Goal: Task Accomplishment & Management: Use online tool/utility

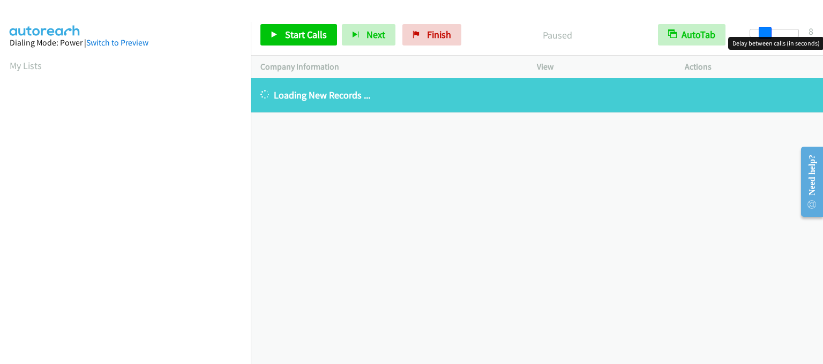
drag, startPoint x: 749, startPoint y: 31, endPoint x: 764, endPoint y: 32, distance: 14.5
click at [764, 32] on span at bounding box center [765, 33] width 13 height 13
click at [767, 32] on span at bounding box center [769, 33] width 13 height 13
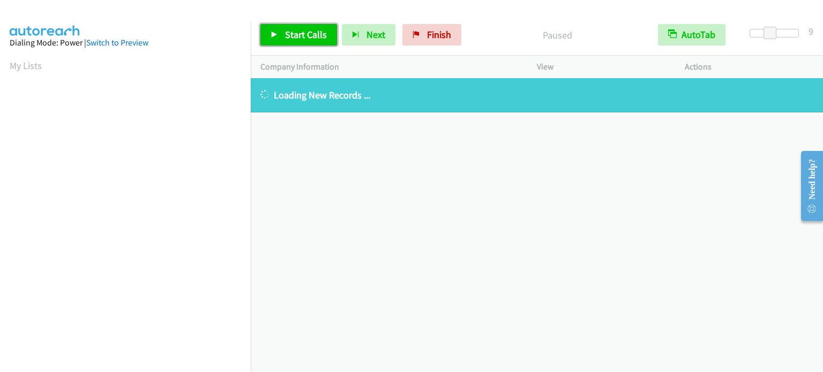
click at [283, 35] on link "Start Calls" at bounding box center [298, 34] width 77 height 21
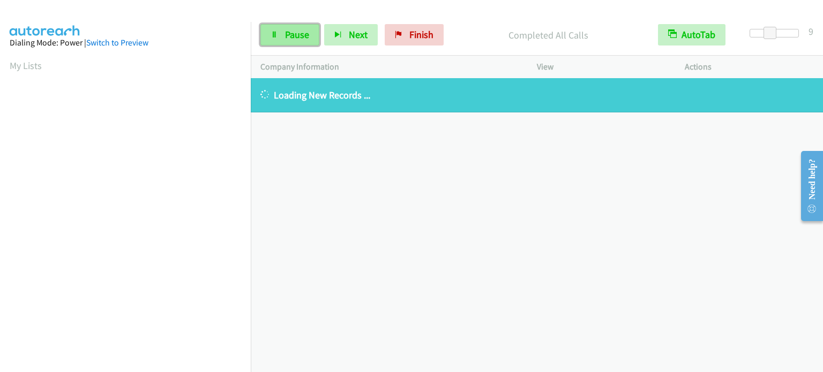
click at [277, 31] on link "Pause" at bounding box center [289, 34] width 59 height 21
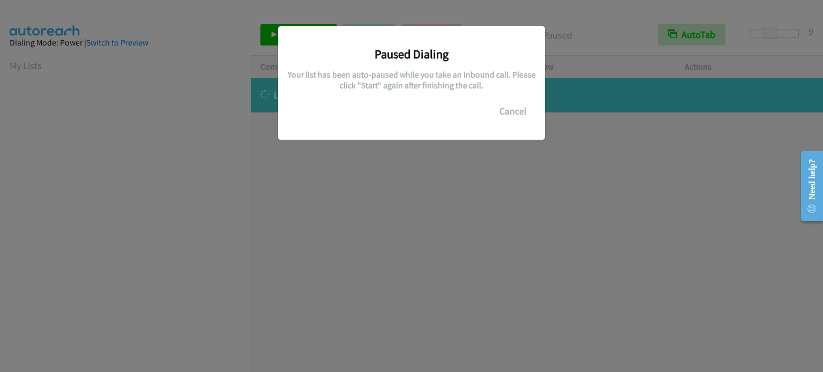
scroll to position [229, 0]
click at [109, 164] on div "Paused Dialing Your list has been auto-paused while you take an inbound call. P…" at bounding box center [411, 191] width 823 height 363
click at [191, 104] on div "Paused Dialing Your list has been auto-paused while you take an inbound call. P…" at bounding box center [411, 191] width 823 height 363
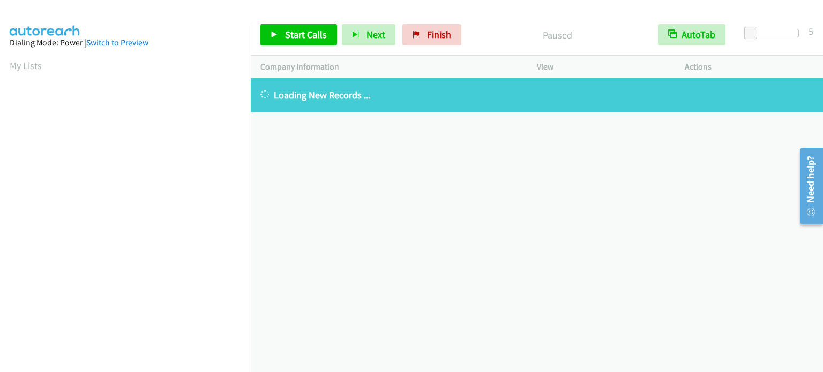
drag, startPoint x: 462, startPoint y: 354, endPoint x: 481, endPoint y: 370, distance: 24.7
click at [462, 354] on div "+1 415-964-1034 Call failed - Please reload the list and try again The Callbar …" at bounding box center [537, 225] width 572 height 294
click at [24, 66] on link "My Lists" at bounding box center [26, 65] width 32 height 12
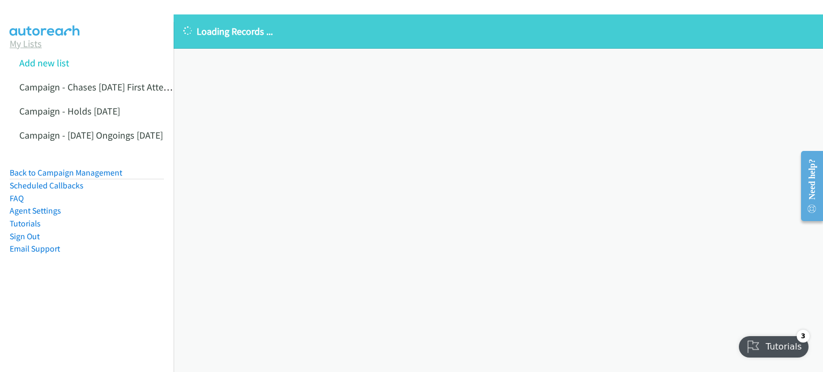
click at [26, 46] on link "My Lists" at bounding box center [26, 43] width 32 height 12
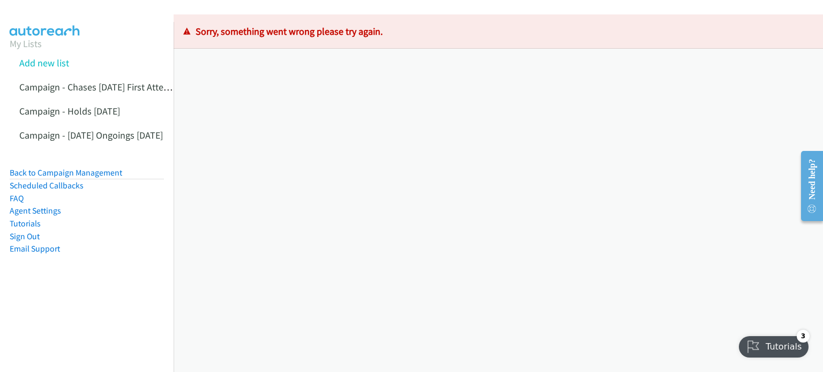
click at [94, 229] on li "Tutorials" at bounding box center [87, 223] width 154 height 13
click at [13, 40] on link "My Lists" at bounding box center [26, 43] width 32 height 12
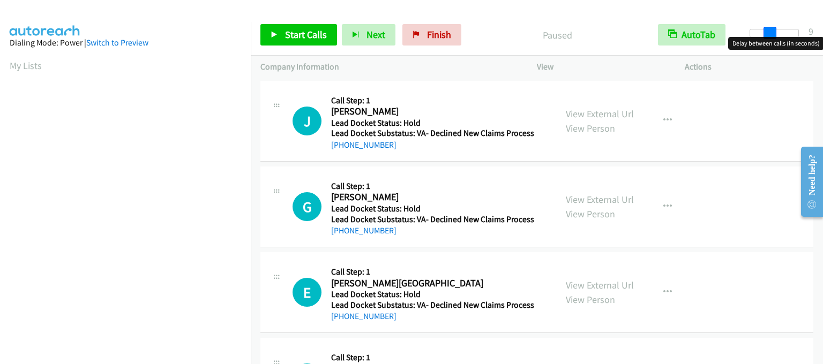
drag, startPoint x: 764, startPoint y: 32, endPoint x: 771, endPoint y: 33, distance: 7.0
click at [771, 33] on div at bounding box center [773, 33] width 49 height 9
click at [311, 34] on span "Start Calls" at bounding box center [306, 34] width 42 height 12
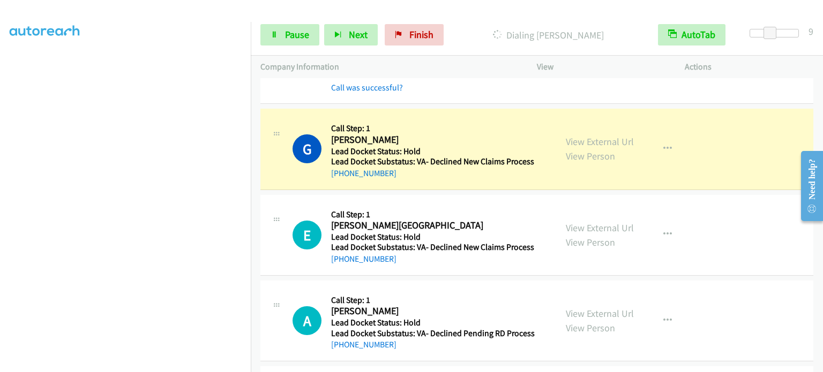
scroll to position [107, 0]
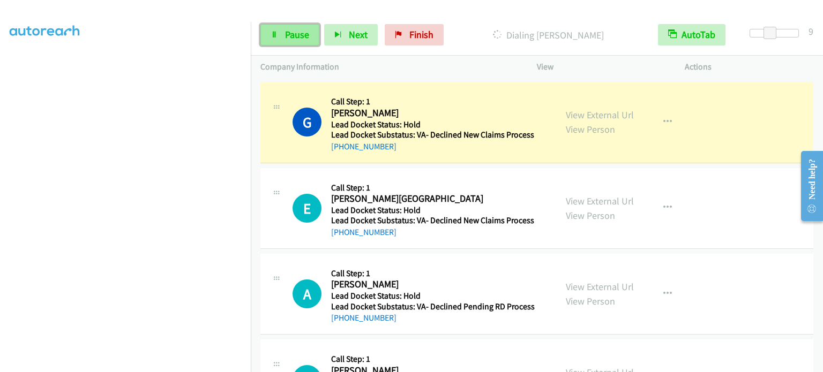
click at [283, 30] on link "Pause" at bounding box center [289, 34] width 59 height 21
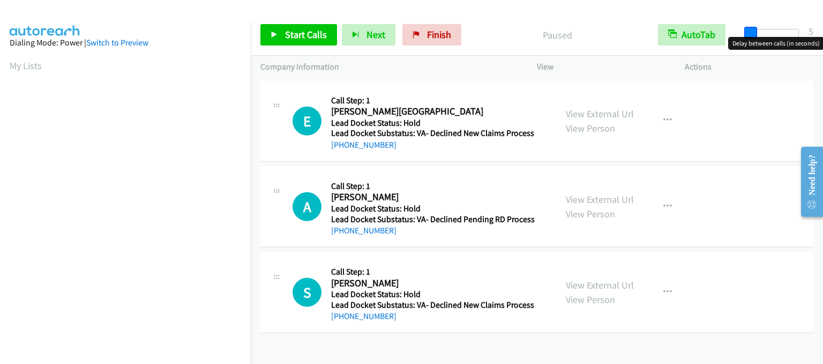
drag, startPoint x: 753, startPoint y: 31, endPoint x: 764, endPoint y: 34, distance: 12.2
click at [757, 33] on span at bounding box center [750, 33] width 13 height 13
click at [769, 34] on div at bounding box center [773, 33] width 49 height 9
click at [772, 34] on span at bounding box center [769, 33] width 13 height 13
click at [281, 31] on link "Start Calls" at bounding box center [298, 34] width 77 height 21
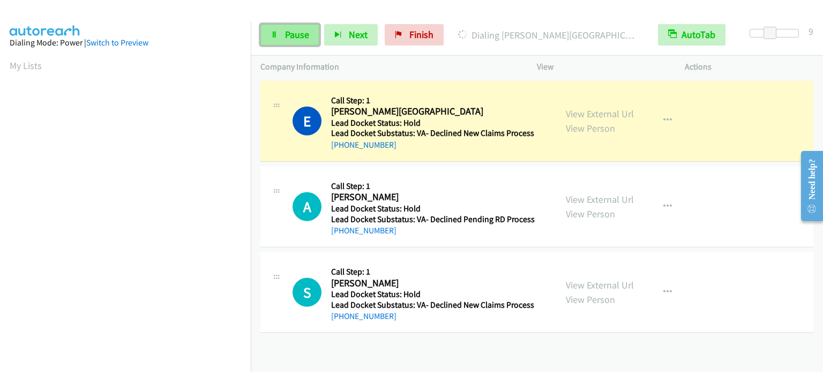
click at [276, 32] on icon at bounding box center [274, 35] width 7 height 7
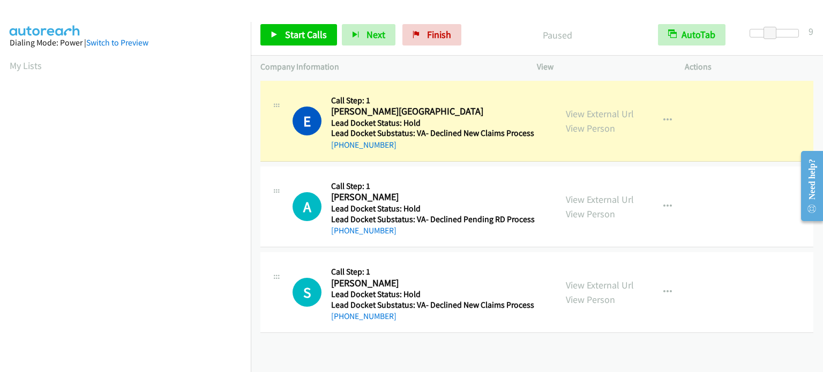
scroll to position [229, 0]
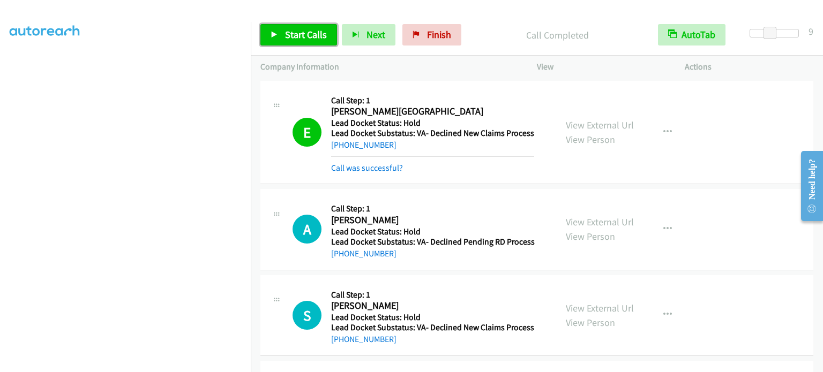
click at [290, 26] on link "Start Calls" at bounding box center [298, 34] width 77 height 21
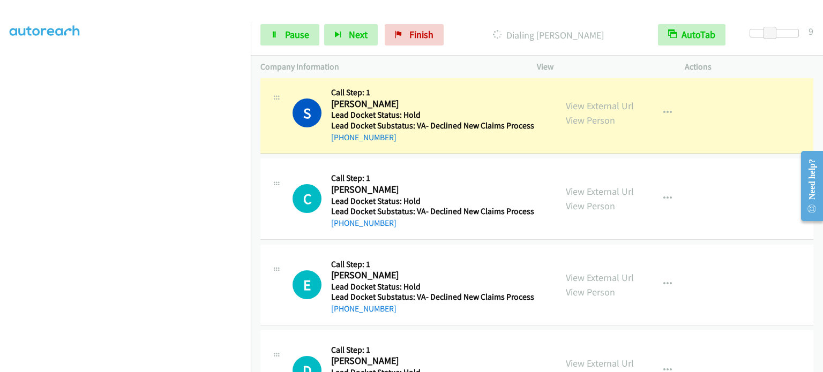
scroll to position [279, 0]
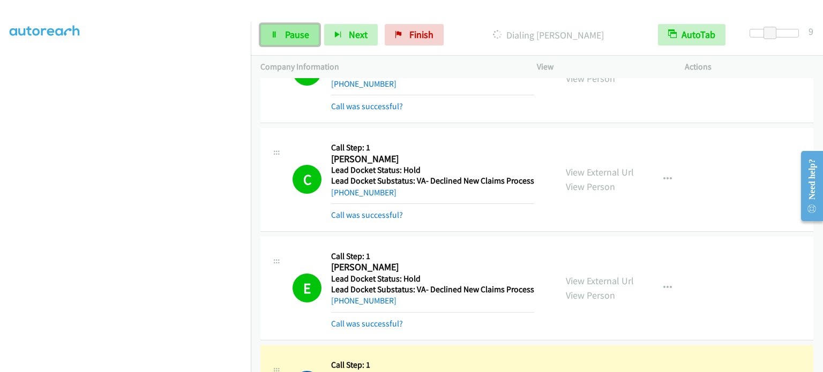
click at [292, 36] on span "Pause" at bounding box center [297, 34] width 24 height 12
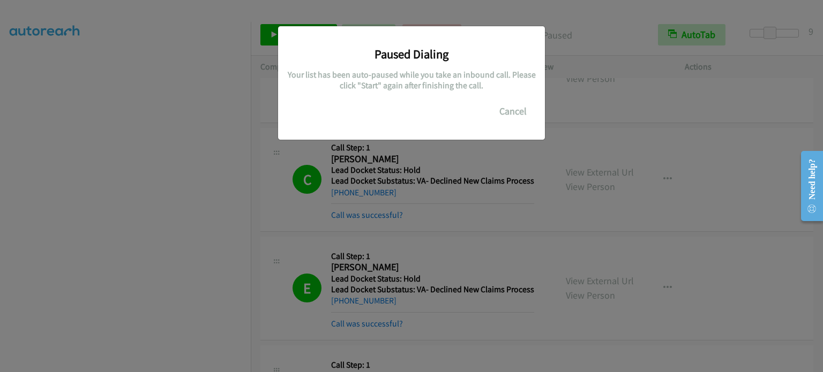
click at [130, 313] on div "Paused Dialing Your list has been auto-paused while you take an inbound call. P…" at bounding box center [411, 191] width 823 height 363
click at [175, 247] on div "Paused Dialing Your list has been auto-paused while you take an inbound call. P…" at bounding box center [411, 191] width 823 height 363
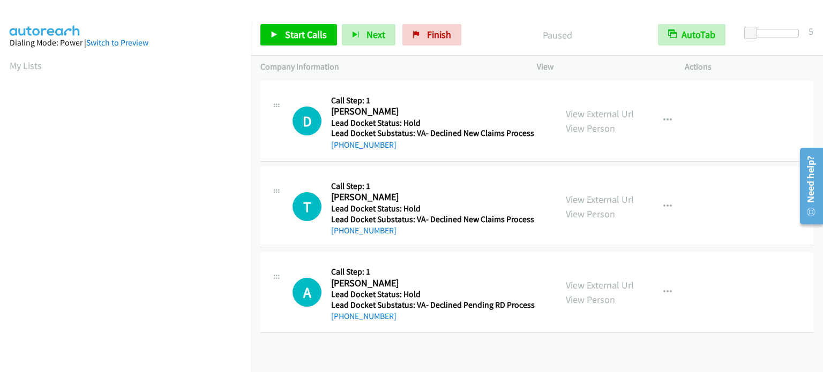
scroll to position [229, 0]
click at [309, 32] on span "Start Calls" at bounding box center [306, 34] width 42 height 12
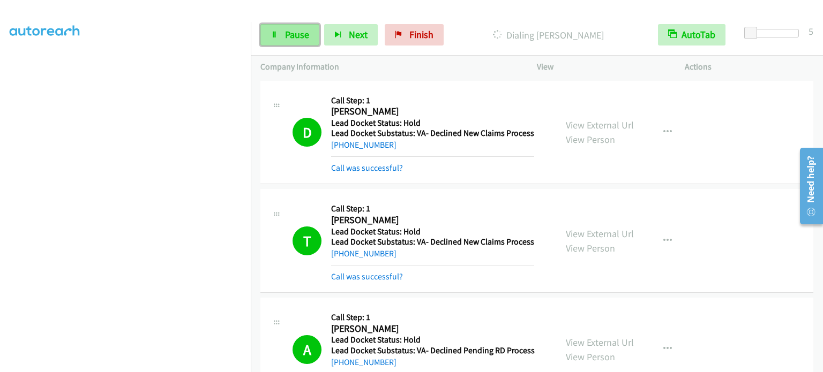
click at [299, 42] on link "Pause" at bounding box center [289, 34] width 59 height 21
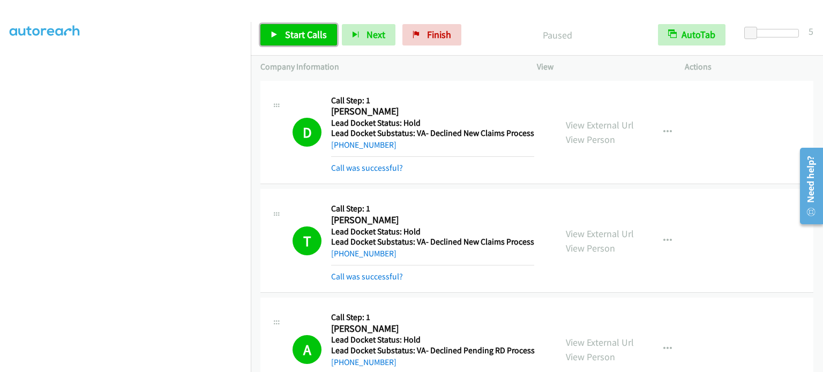
drag, startPoint x: 279, startPoint y: 41, endPoint x: 273, endPoint y: 42, distance: 5.4
click at [279, 41] on link "Start Calls" at bounding box center [298, 34] width 77 height 21
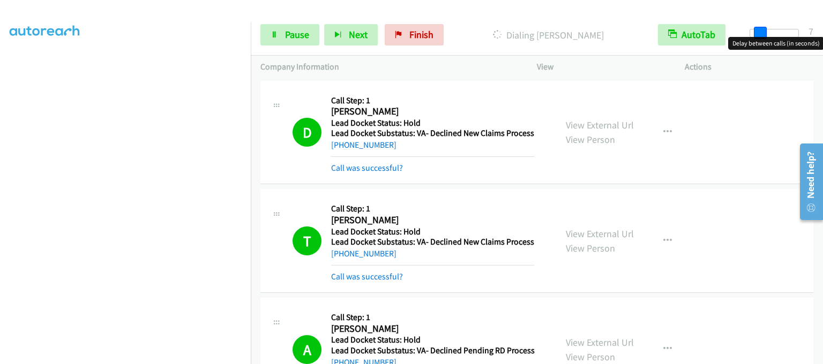
drag, startPoint x: 750, startPoint y: 30, endPoint x: 761, endPoint y: 32, distance: 10.8
click at [761, 32] on span at bounding box center [760, 33] width 13 height 13
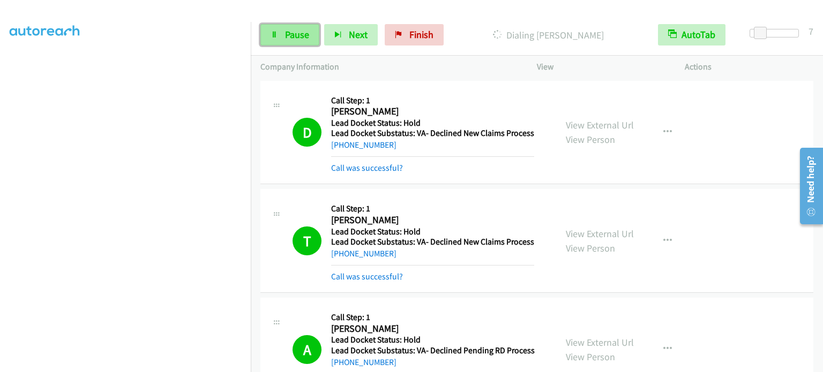
click at [297, 37] on span "Pause" at bounding box center [297, 34] width 24 height 12
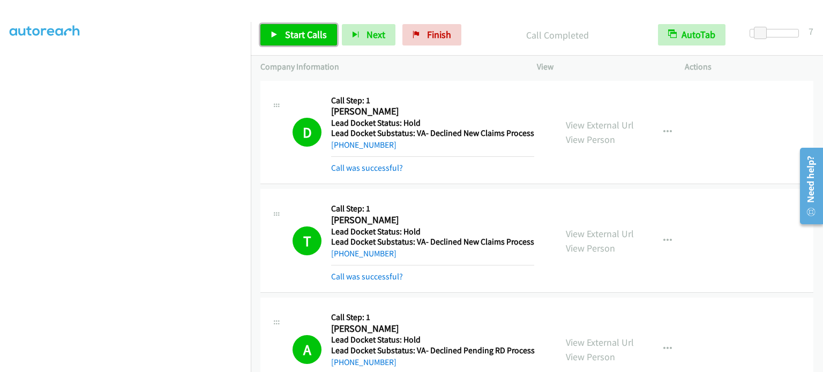
click at [296, 27] on link "Start Calls" at bounding box center [298, 34] width 77 height 21
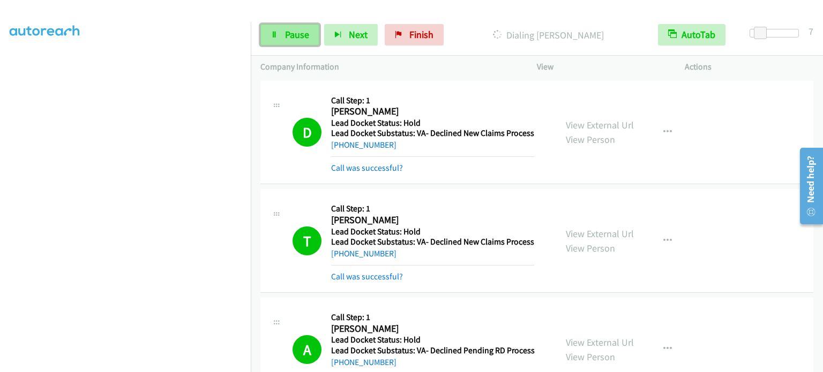
click at [302, 41] on link "Pause" at bounding box center [289, 34] width 59 height 21
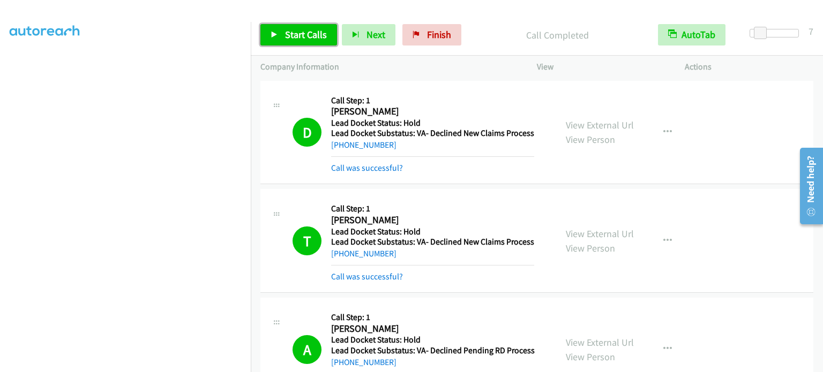
click at [285, 28] on span "Start Calls" at bounding box center [306, 34] width 42 height 12
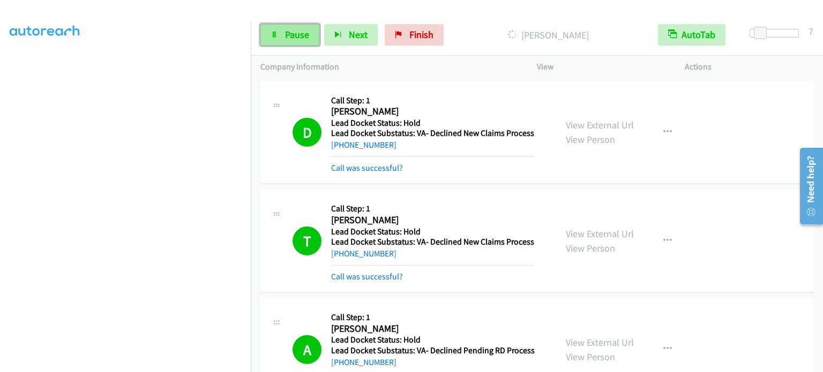
click at [301, 43] on link "Pause" at bounding box center [289, 34] width 59 height 21
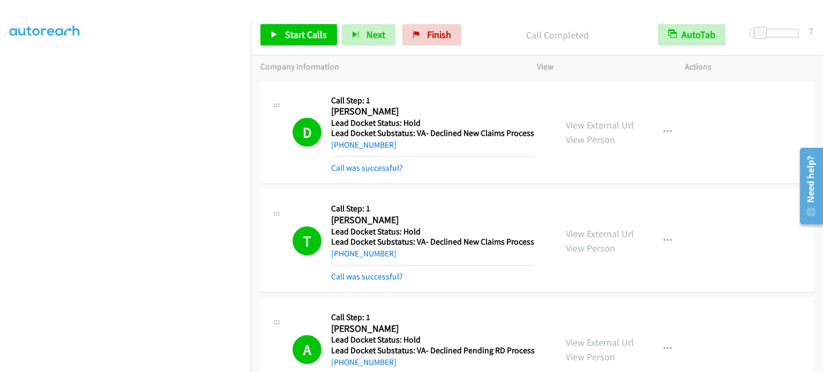
scroll to position [0, 0]
click at [25, 61] on link "My Lists" at bounding box center [26, 65] width 32 height 12
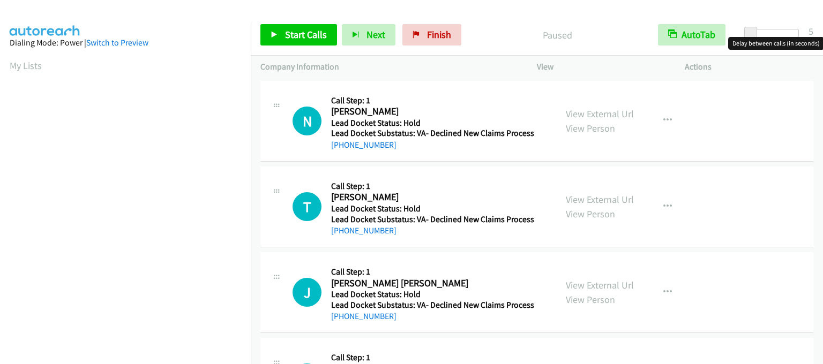
click at [754, 33] on span at bounding box center [750, 33] width 13 height 13
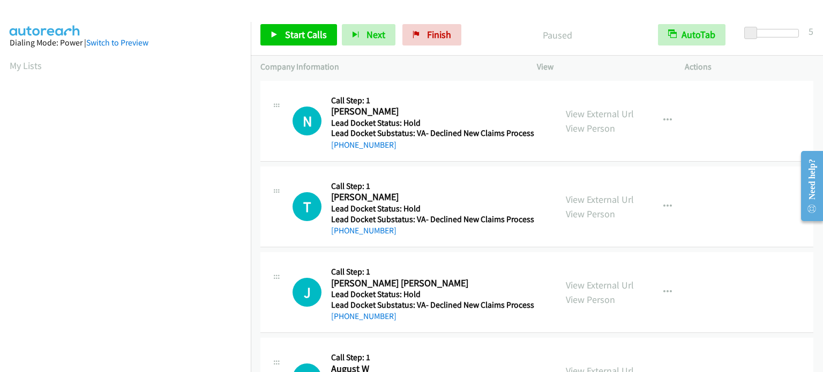
click at [768, 33] on div at bounding box center [773, 33] width 49 height 9
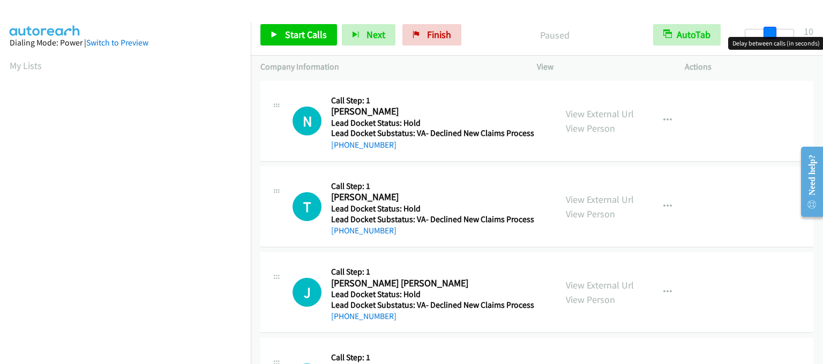
click at [772, 33] on span at bounding box center [769, 33] width 13 height 13
click at [771, 33] on span at bounding box center [769, 33] width 13 height 13
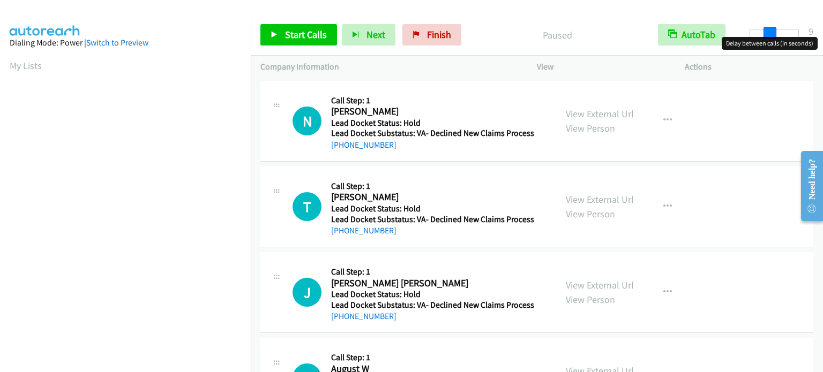
click at [766, 33] on span at bounding box center [769, 33] width 13 height 13
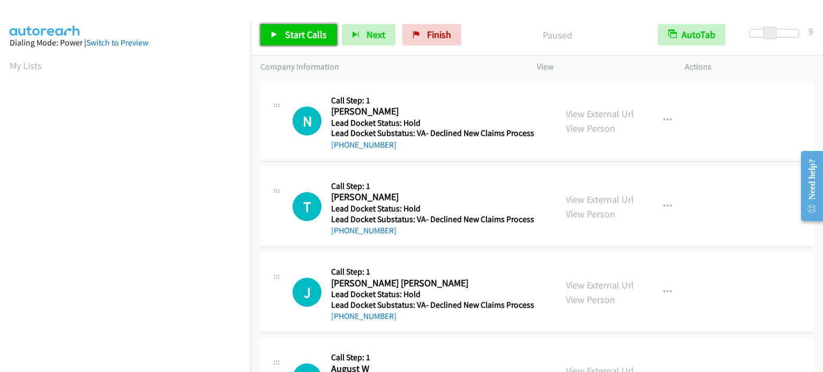
click at [301, 31] on span "Start Calls" at bounding box center [306, 34] width 42 height 12
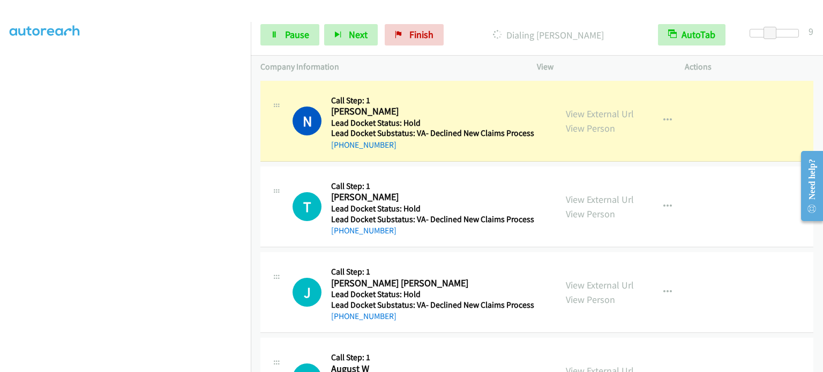
scroll to position [229, 0]
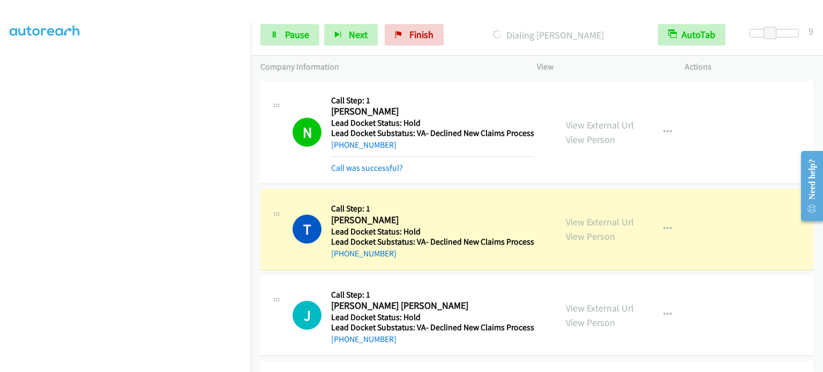
click at [306, 46] on div "Start Calls Pause Next Finish Dialing [PERSON_NAME] AutoTab AutoTab 9" at bounding box center [537, 34] width 572 height 41
click at [306, 38] on span "Pause" at bounding box center [297, 34] width 24 height 12
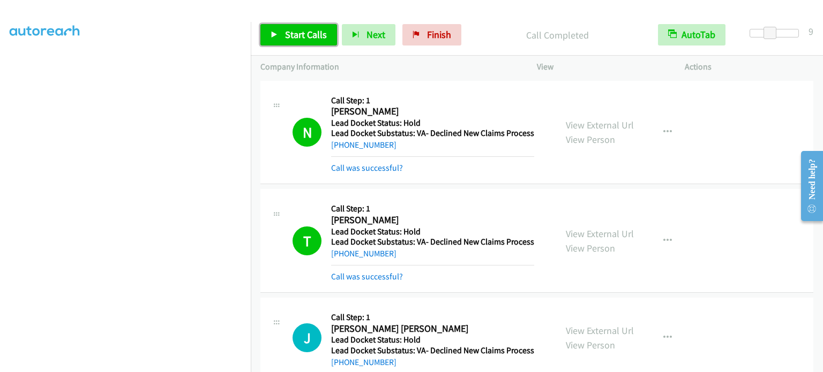
click at [285, 31] on span "Start Calls" at bounding box center [306, 34] width 42 height 12
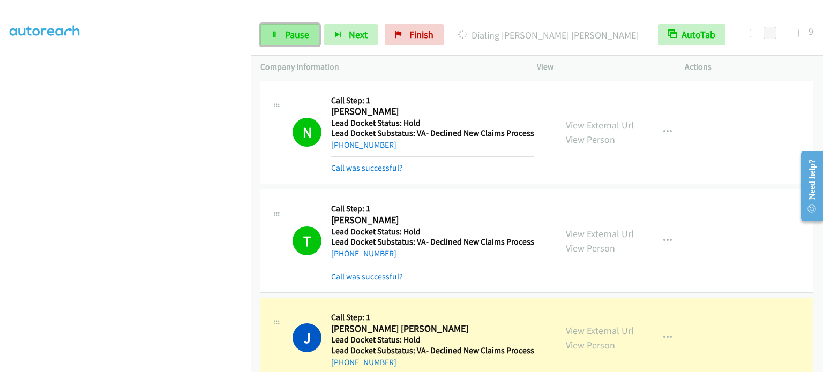
click at [304, 42] on link "Pause" at bounding box center [289, 34] width 59 height 21
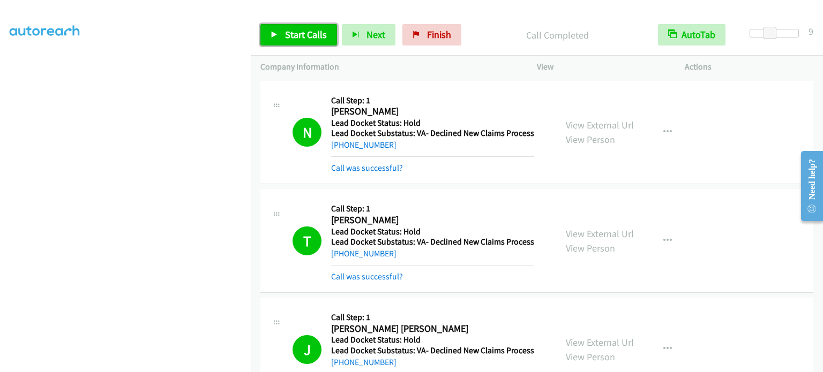
click at [289, 29] on span "Start Calls" at bounding box center [306, 34] width 42 height 12
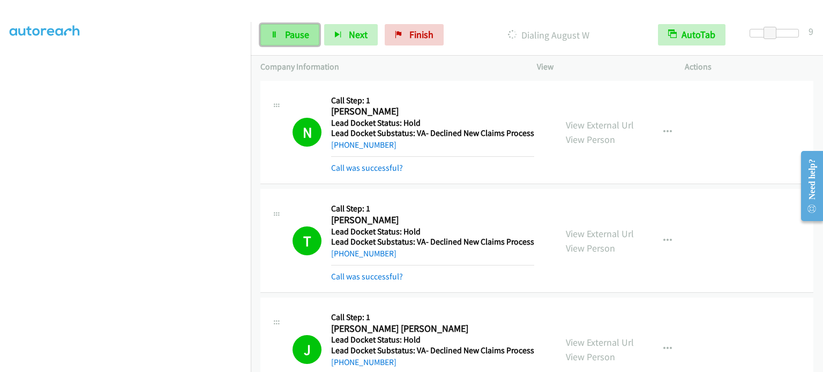
click at [298, 30] on span "Pause" at bounding box center [297, 34] width 24 height 12
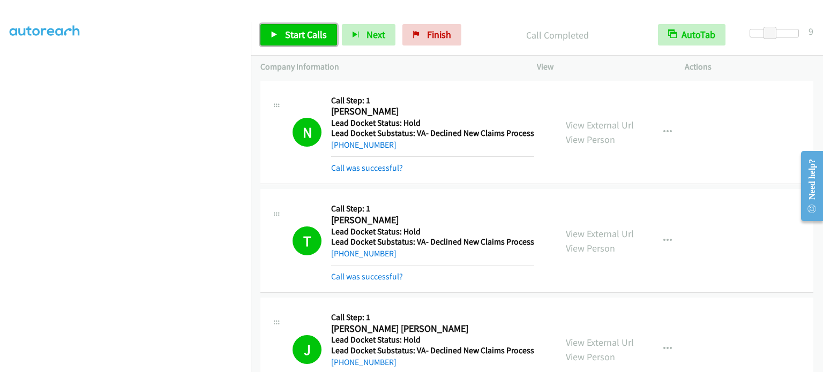
click at [309, 40] on span "Start Calls" at bounding box center [306, 34] width 42 height 12
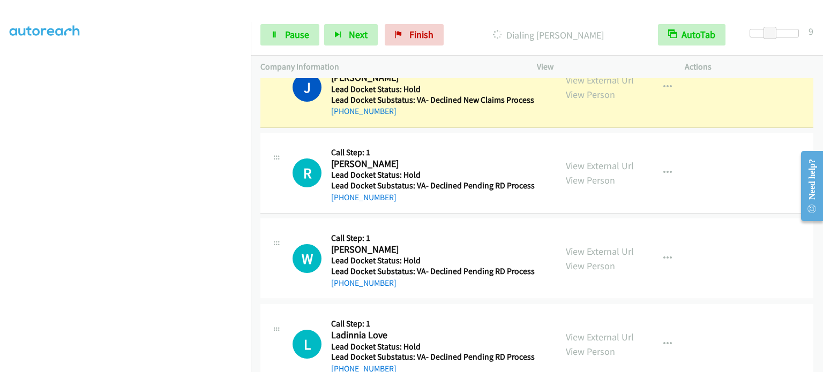
scroll to position [482, 0]
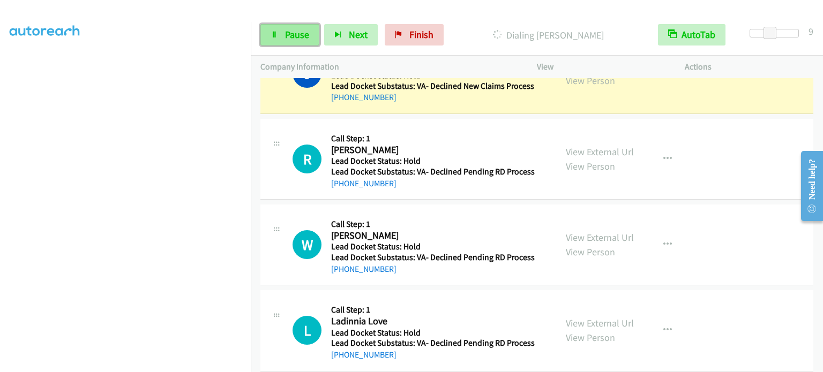
click at [301, 24] on link "Pause" at bounding box center [289, 34] width 59 height 21
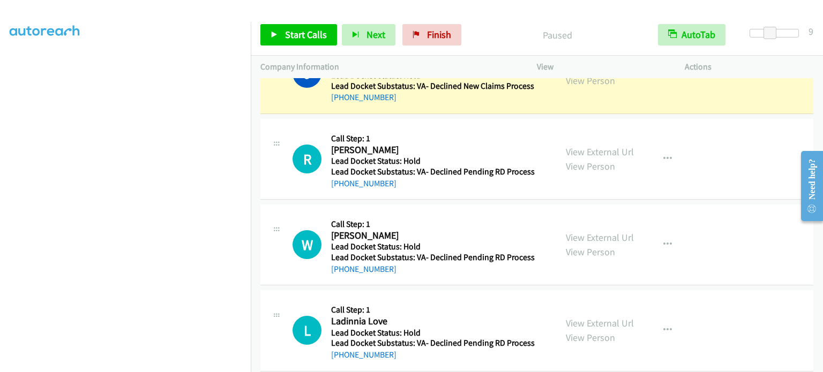
scroll to position [493, 0]
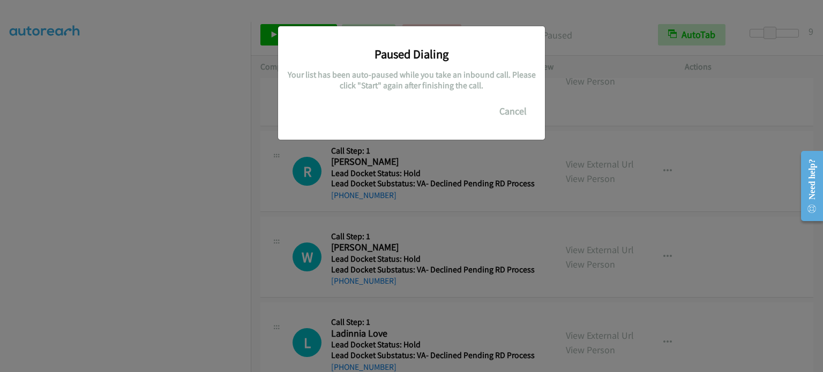
click at [108, 187] on div "Paused Dialing Your list has been auto-paused while you take an inbound call. P…" at bounding box center [411, 191] width 823 height 363
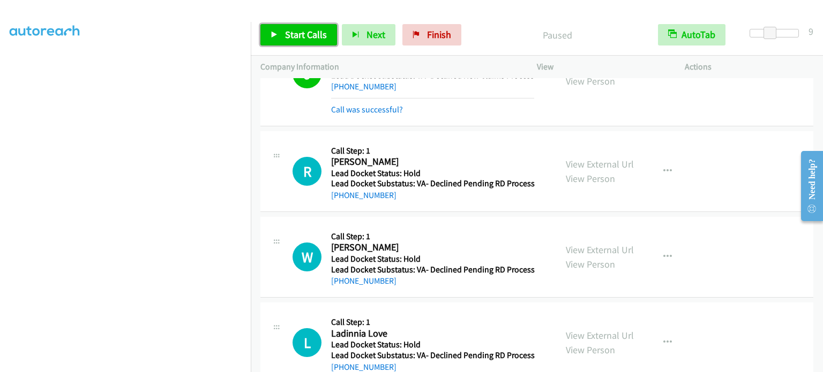
click at [303, 32] on span "Start Calls" at bounding box center [306, 34] width 42 height 12
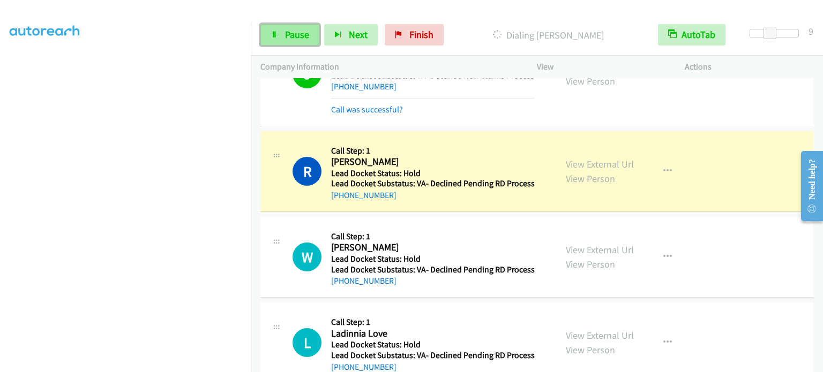
click at [296, 30] on span "Pause" at bounding box center [297, 34] width 24 height 12
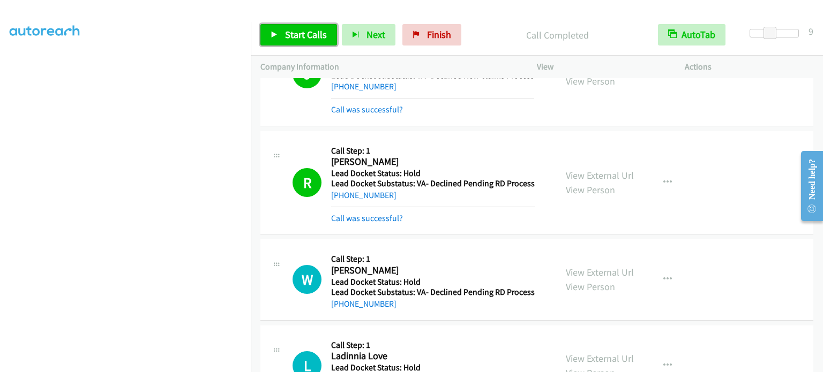
click at [321, 35] on span "Start Calls" at bounding box center [306, 34] width 42 height 12
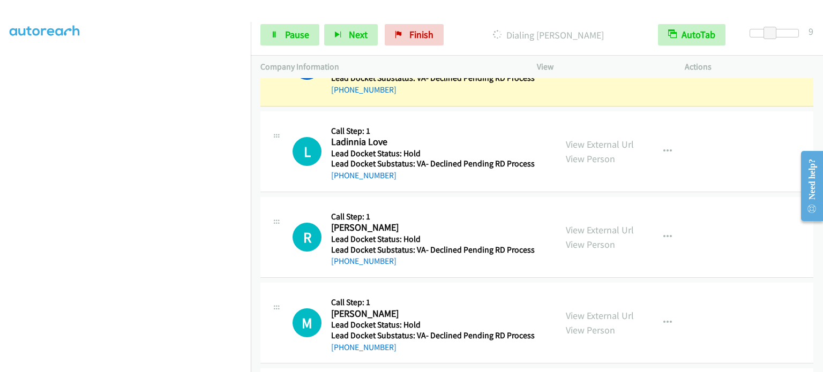
scroll to position [718, 0]
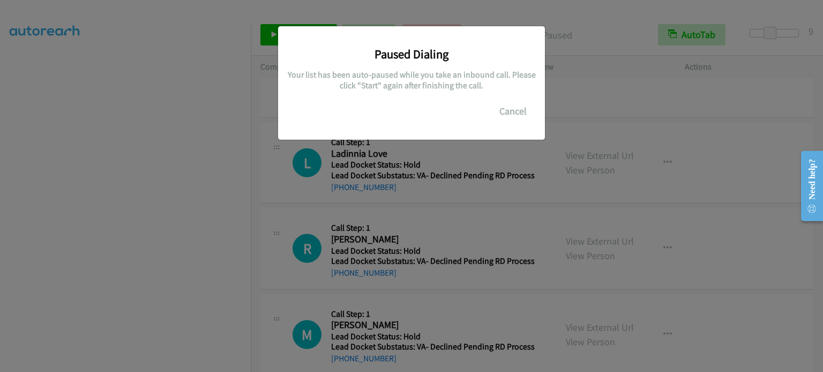
click at [52, 187] on div "Paused Dialing Your list has been auto-paused while you take an inbound call. P…" at bounding box center [411, 191] width 823 height 363
click at [70, 246] on div "Paused Dialing Your list has been auto-paused while you take an inbound call. P…" at bounding box center [411, 191] width 823 height 363
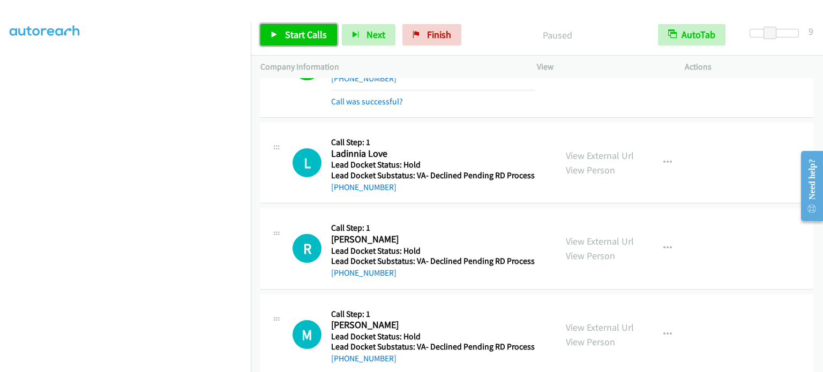
click at [285, 29] on span "Start Calls" at bounding box center [306, 34] width 42 height 12
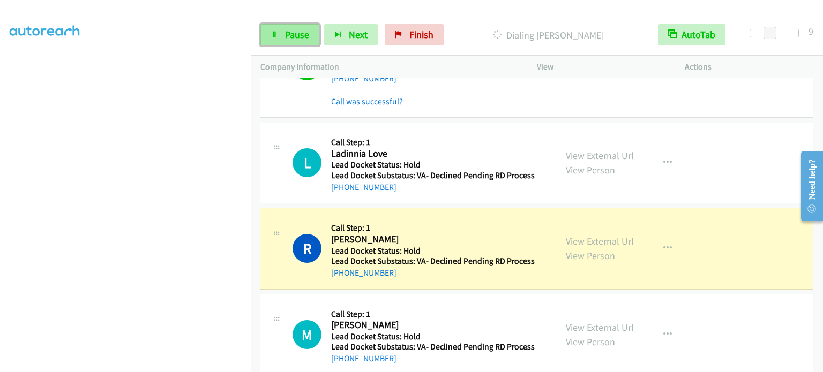
click at [283, 29] on link "Pause" at bounding box center [289, 34] width 59 height 21
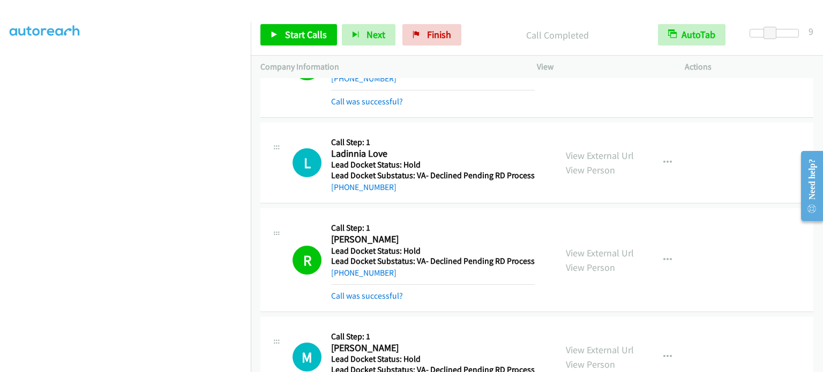
scroll to position [14, 0]
click at [36, 51] on link "My Lists" at bounding box center [26, 51] width 32 height 12
